Goal: Go to known website: Access a specific website the user already knows

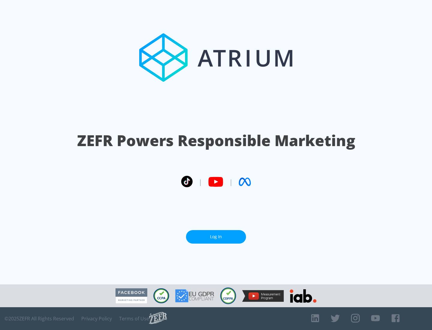
click at [216, 237] on link "Log In" at bounding box center [216, 236] width 60 height 13
